Goal: Information Seeking & Learning: Learn about a topic

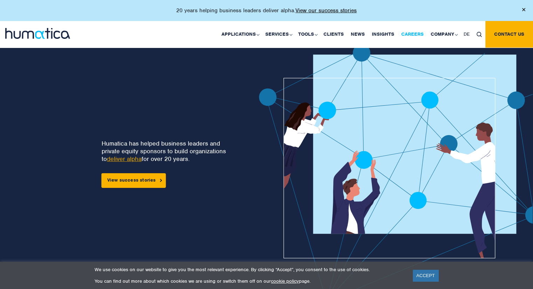
click at [413, 37] on link "Careers" at bounding box center [412, 34] width 29 height 27
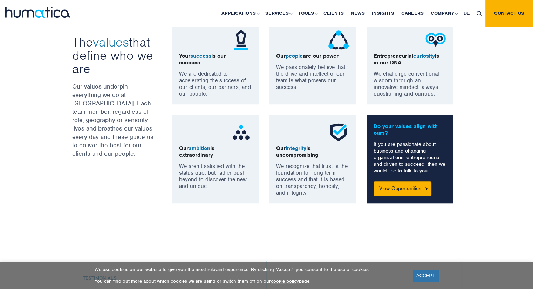
scroll to position [567, 0]
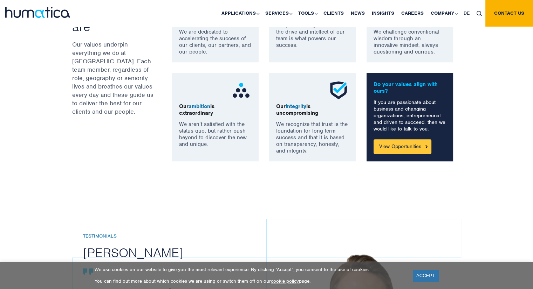
click at [395, 146] on link "View Opportunities" at bounding box center [402, 146] width 58 height 15
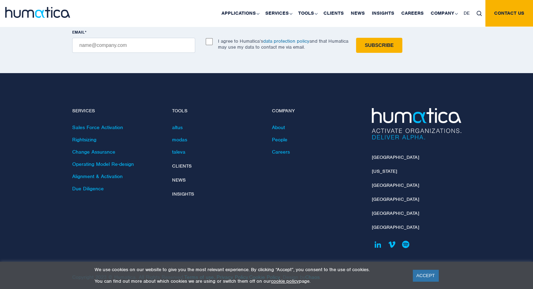
scroll to position [2511, 0]
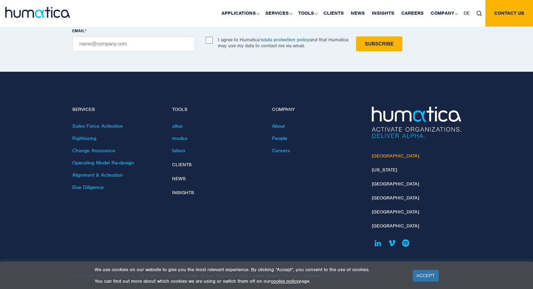
click at [379, 153] on link "[GEOGRAPHIC_DATA]" at bounding box center [395, 156] width 47 height 6
click at [281, 147] on link "Careers" at bounding box center [281, 150] width 18 height 6
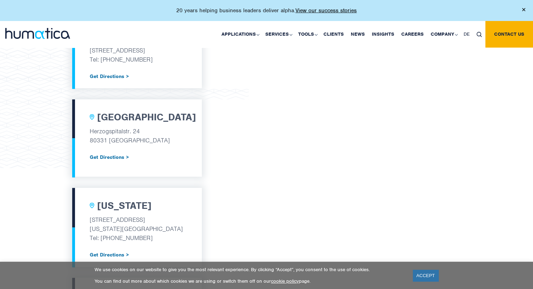
scroll to position [307, 0]
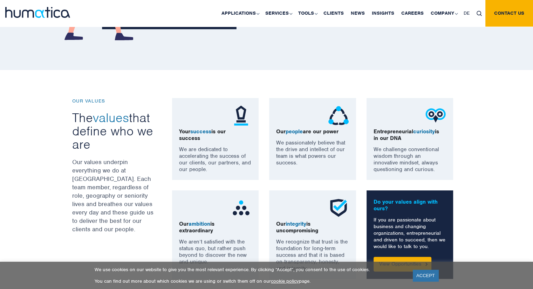
scroll to position [449, 0]
